Goal: Transaction & Acquisition: Purchase product/service

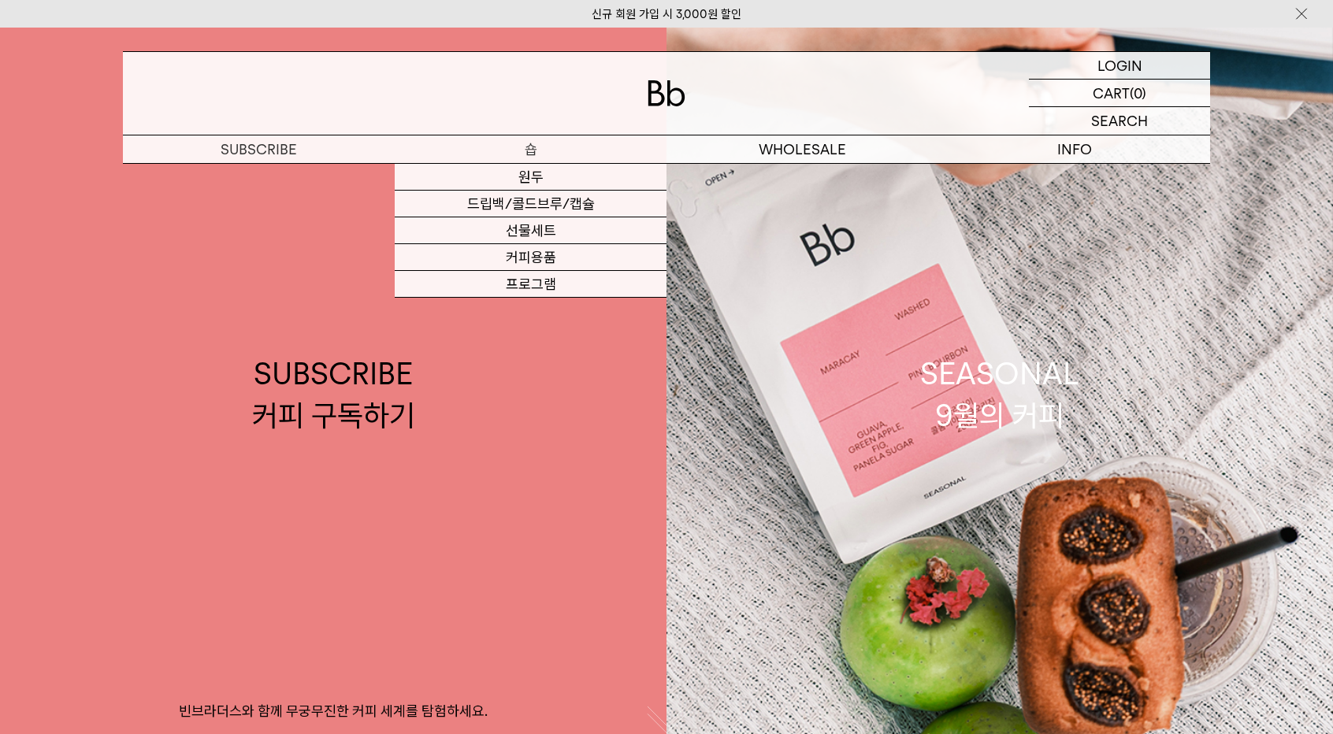
click at [529, 147] on p "숍" at bounding box center [531, 149] width 272 height 28
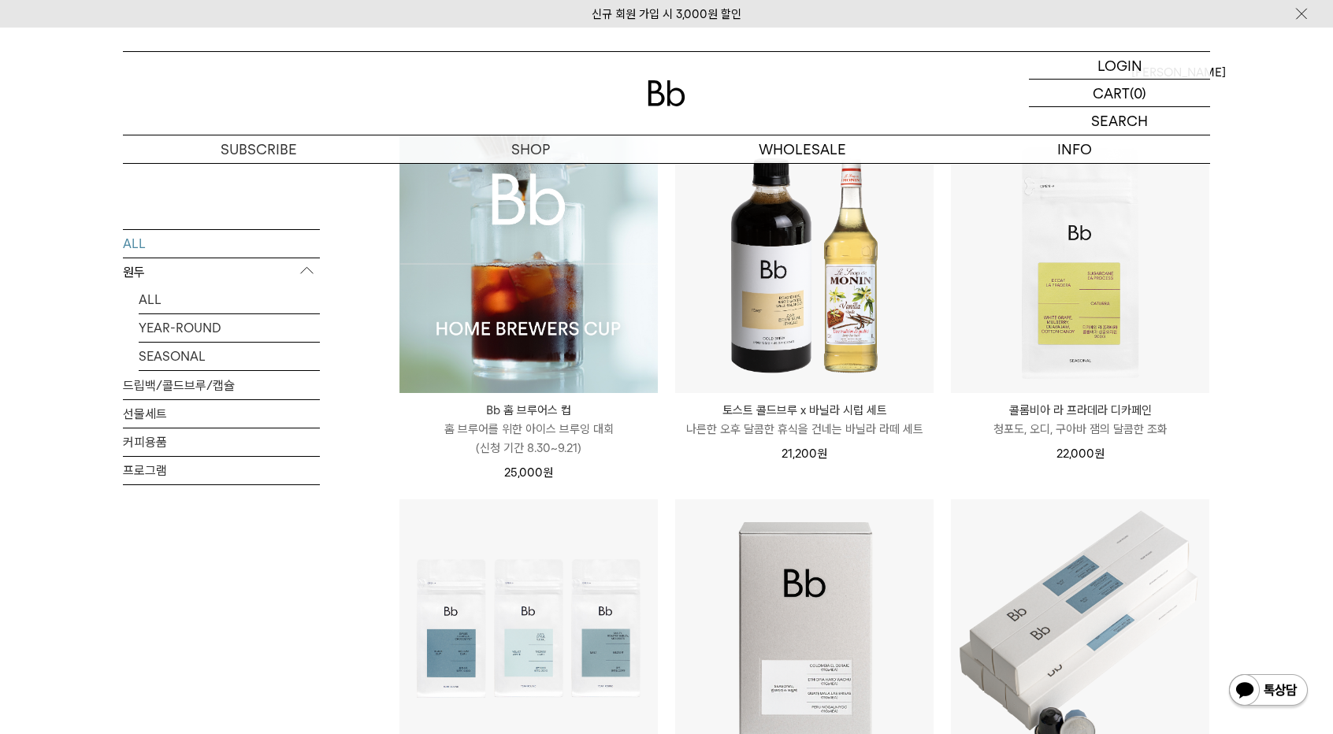
scroll to position [244, 0]
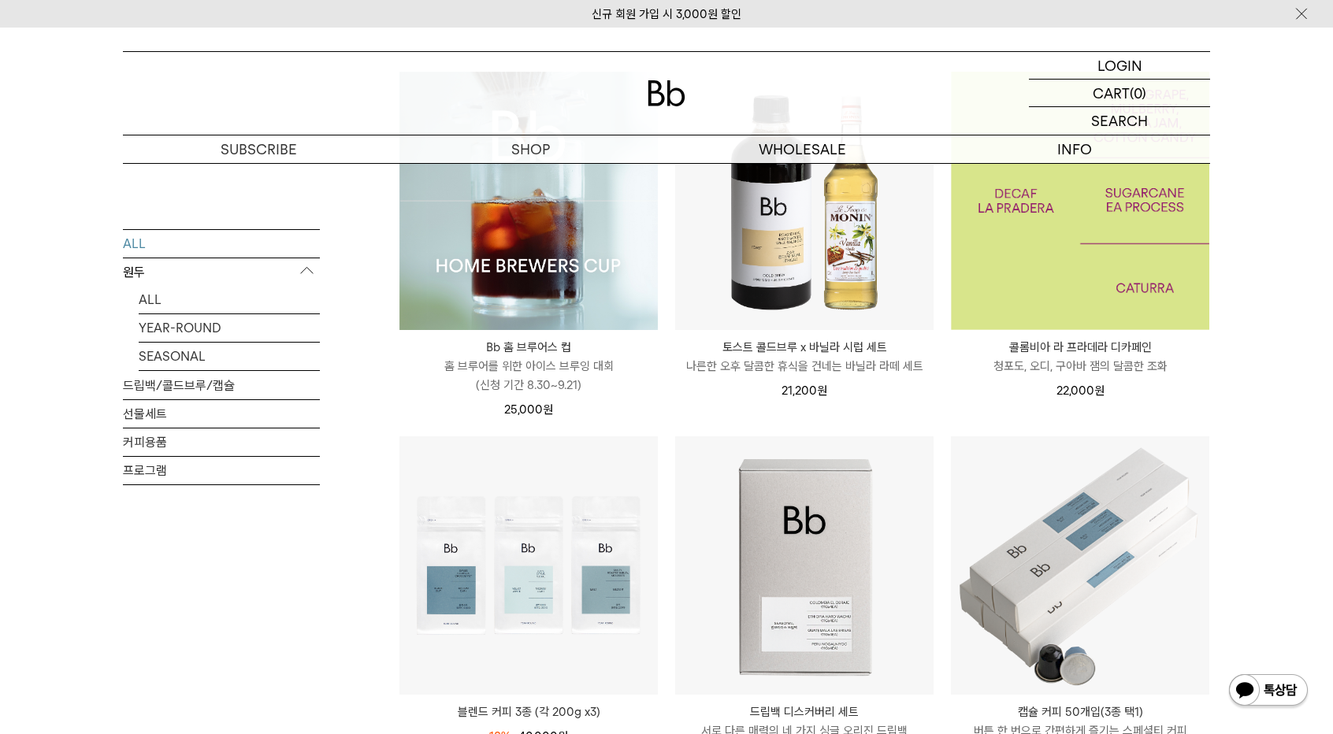
click at [1120, 308] on img at bounding box center [1080, 201] width 258 height 258
